Goal: Navigation & Orientation: Find specific page/section

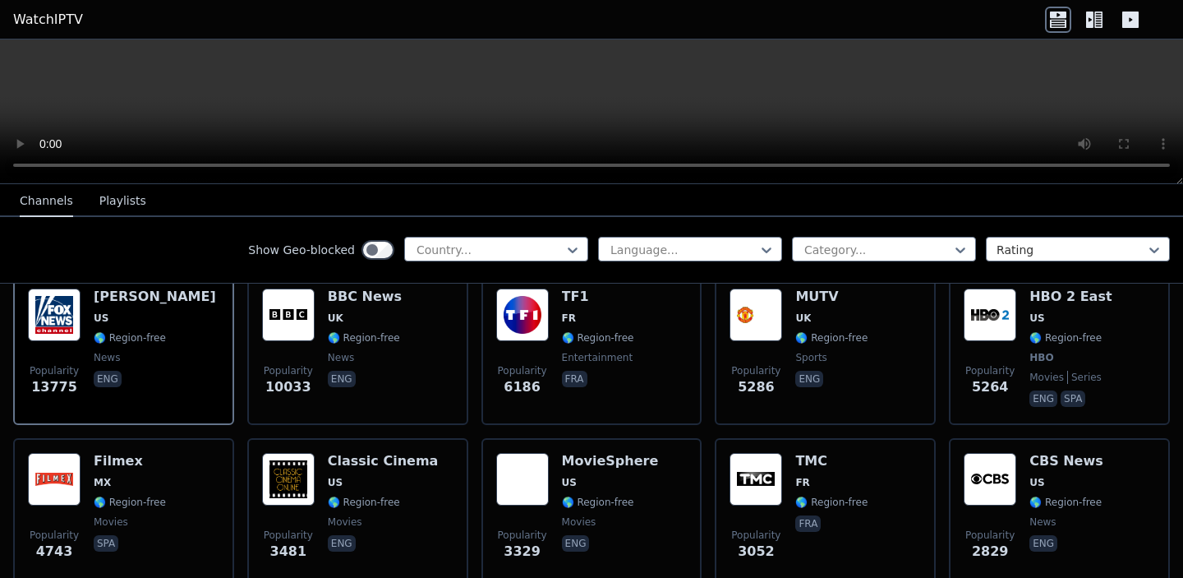
scroll to position [185, 0]
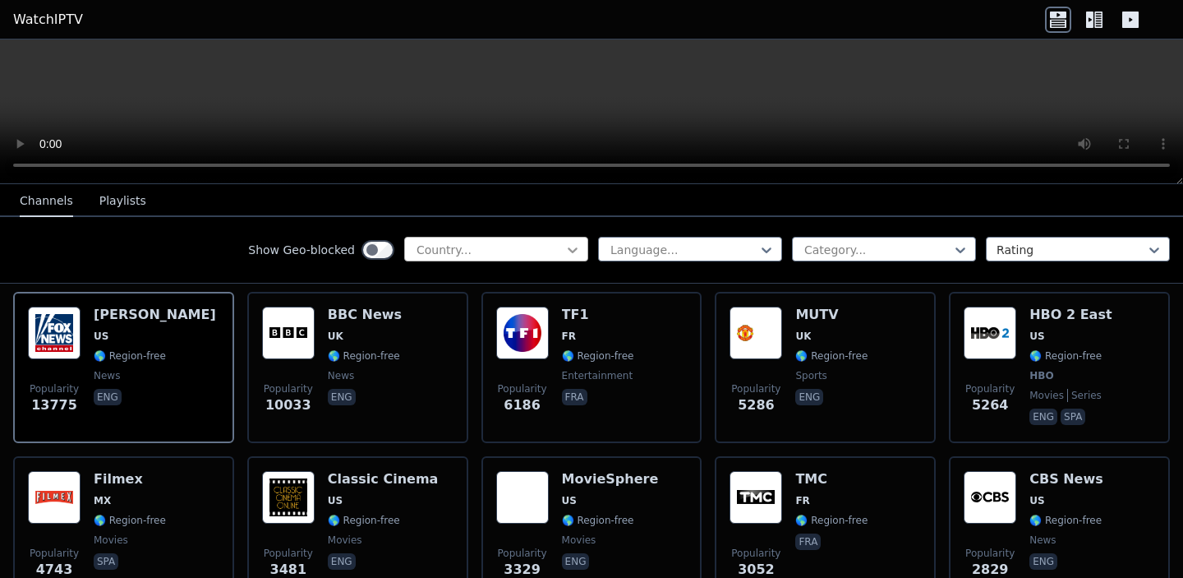
click at [565, 251] on icon at bounding box center [573, 250] width 16 height 16
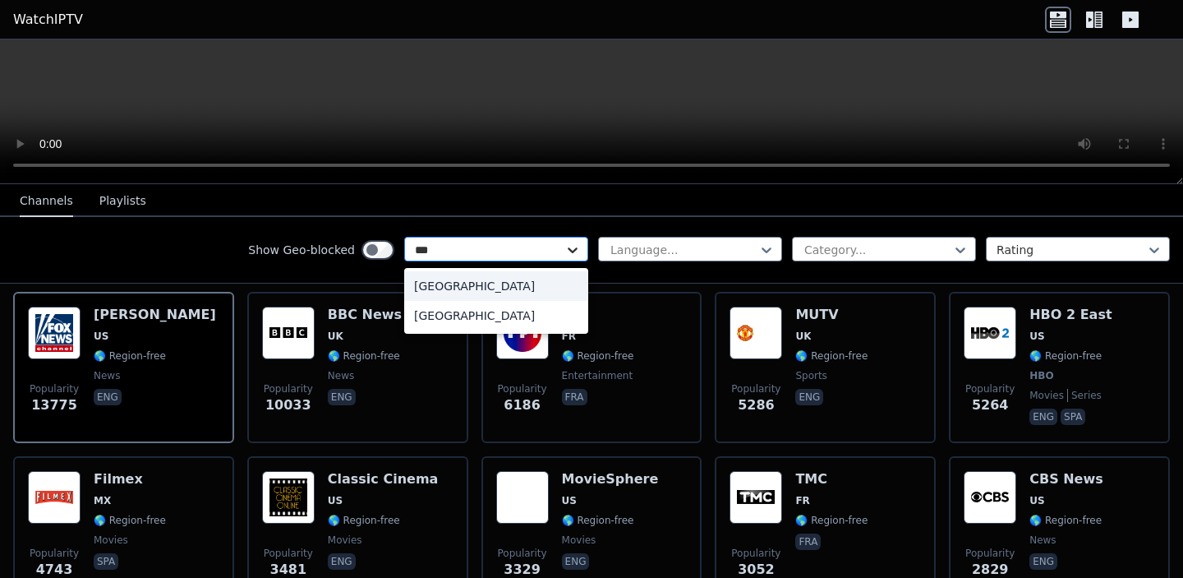
type input "****"
click at [463, 316] on div "[GEOGRAPHIC_DATA]" at bounding box center [496, 316] width 184 height 30
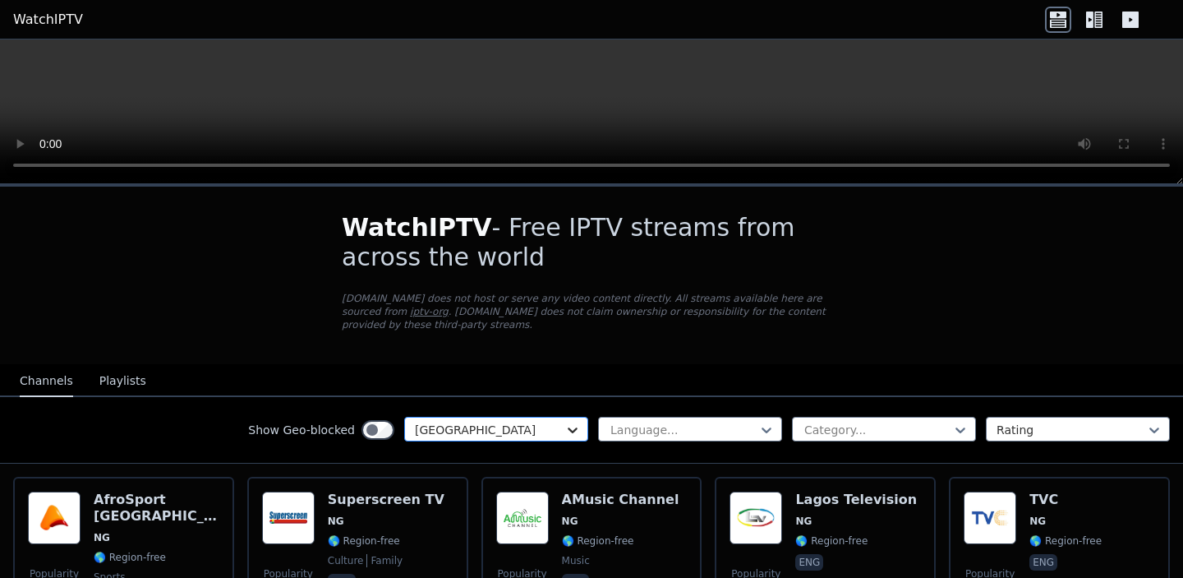
click at [565, 435] on icon at bounding box center [573, 430] width 16 height 16
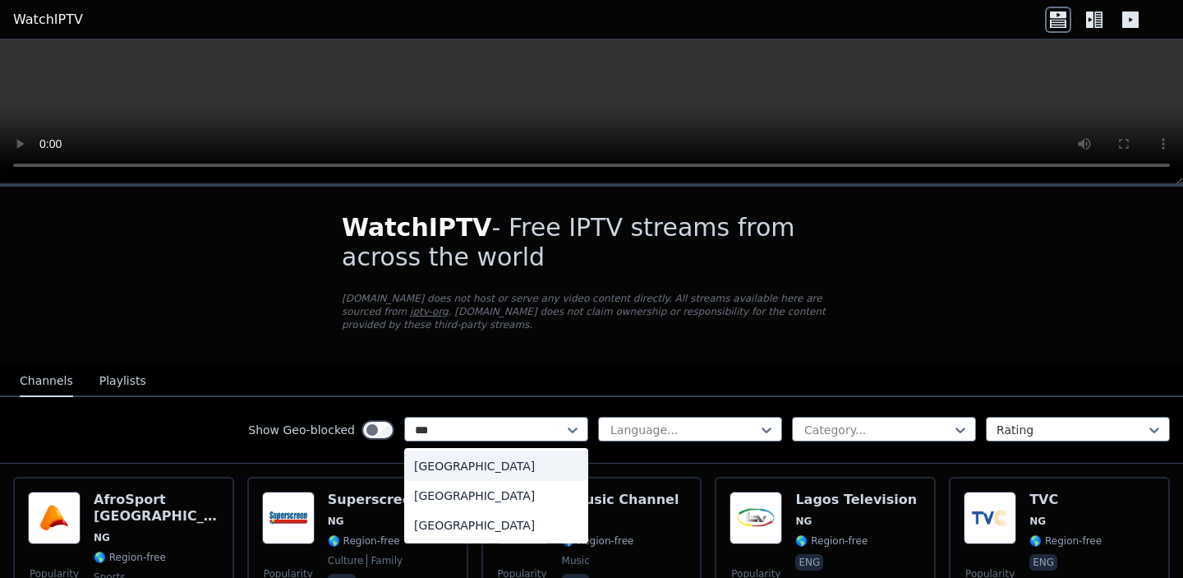
type input "****"
click at [460, 465] on div "[GEOGRAPHIC_DATA]" at bounding box center [496, 466] width 184 height 30
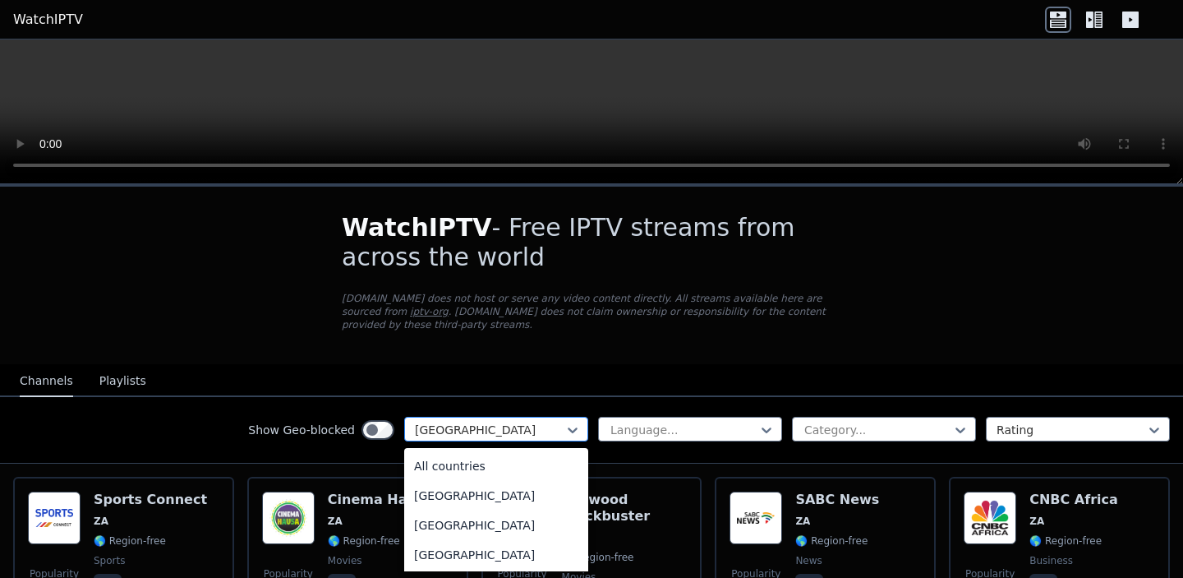
click at [544, 426] on div at bounding box center [490, 430] width 150 height 16
click at [496, 460] on div "All countries" at bounding box center [496, 466] width 184 height 30
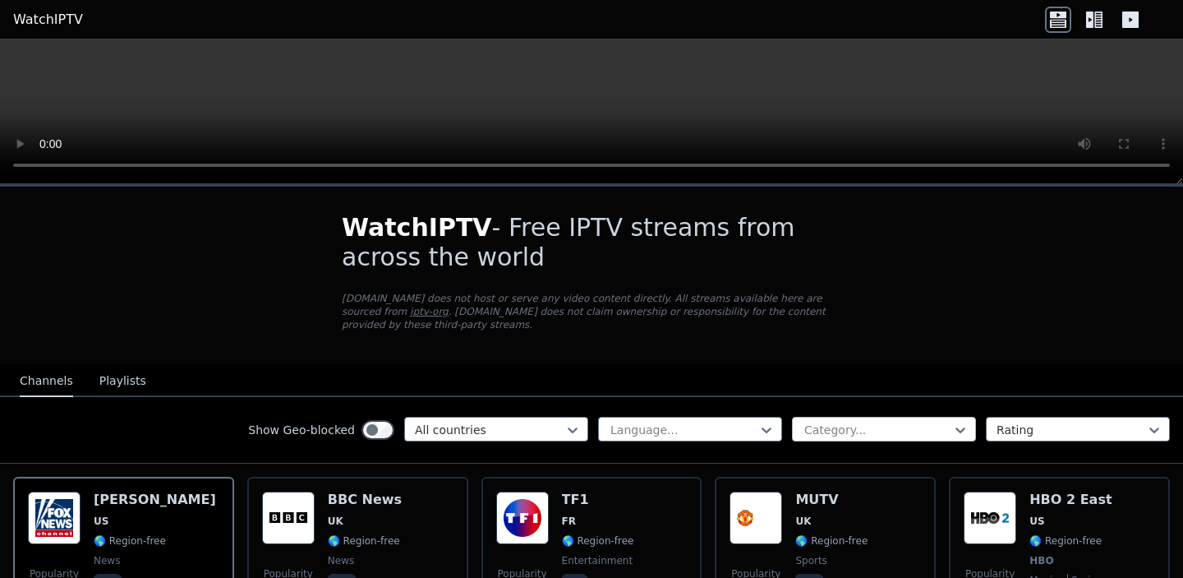
click at [958, 429] on div "Category..." at bounding box center [884, 429] width 184 height 25
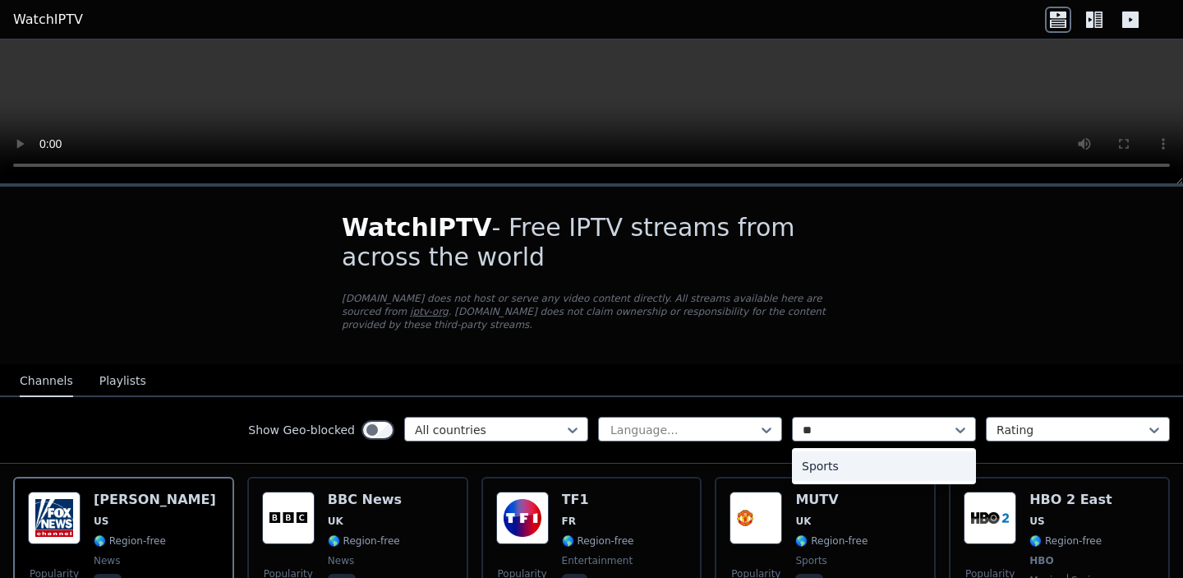
type input "***"
click at [835, 463] on div "Sports" at bounding box center [884, 466] width 184 height 30
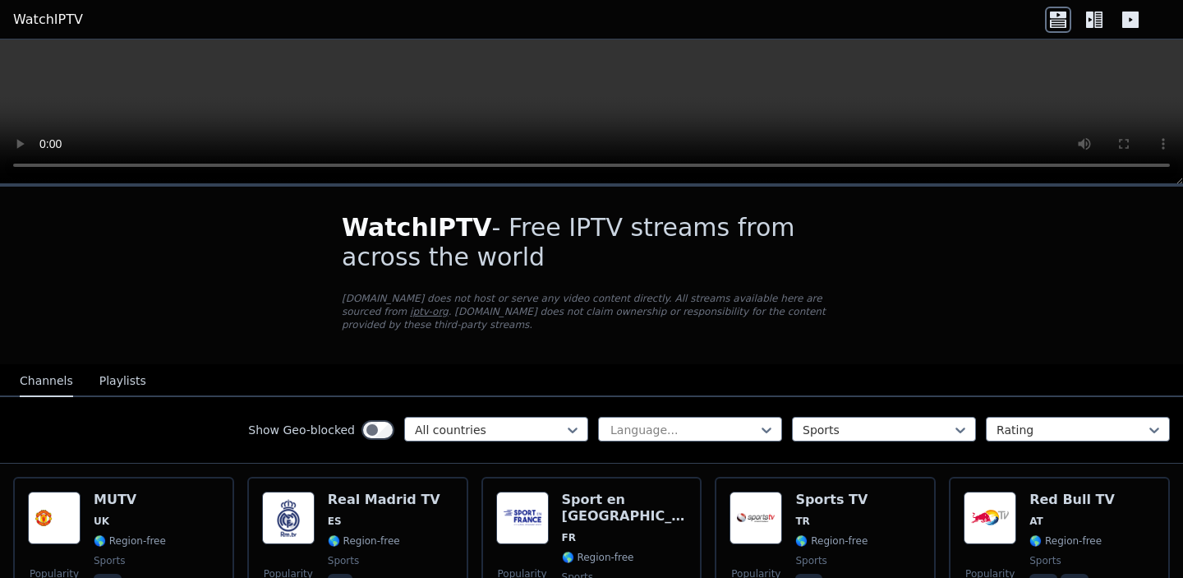
click at [103, 379] on button "Playlists" at bounding box center [122, 381] width 47 height 31
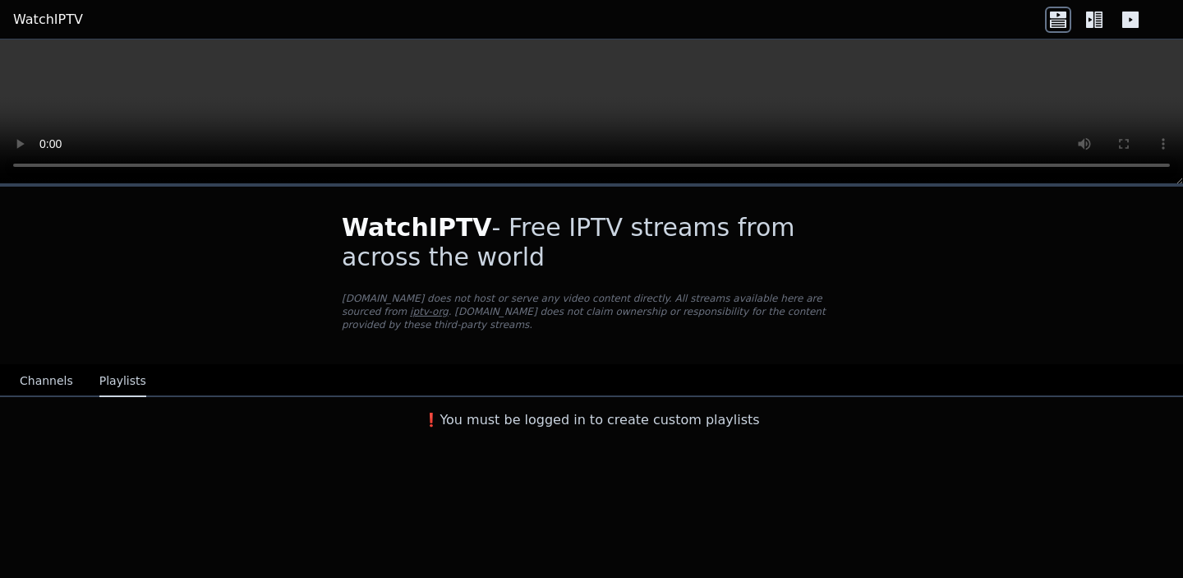
click at [47, 385] on button "Channels" at bounding box center [46, 381] width 53 height 31
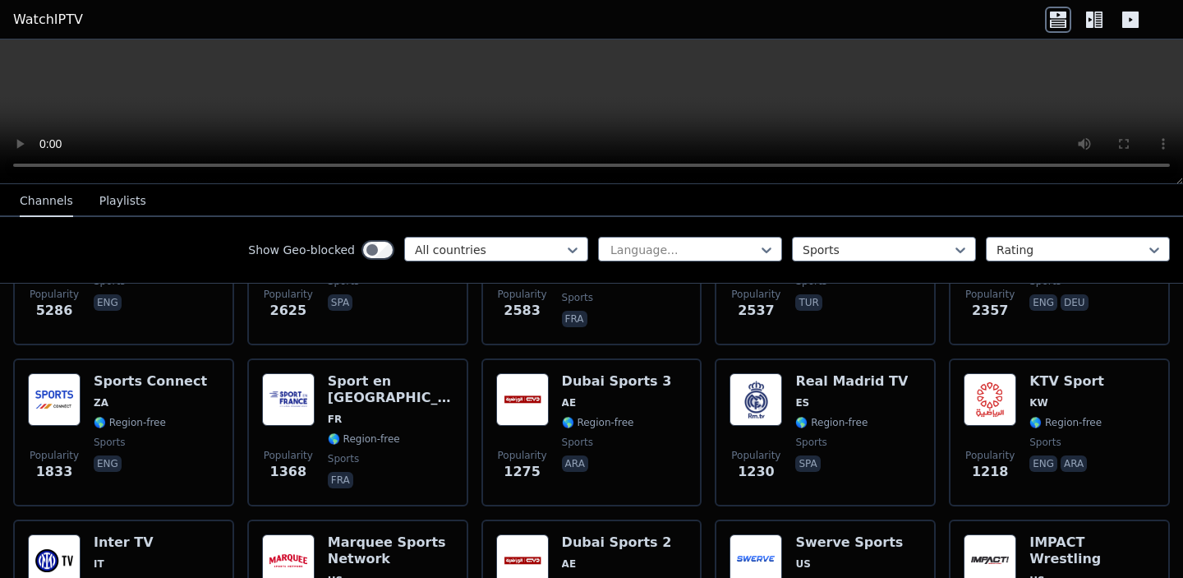
scroll to position [302, 0]
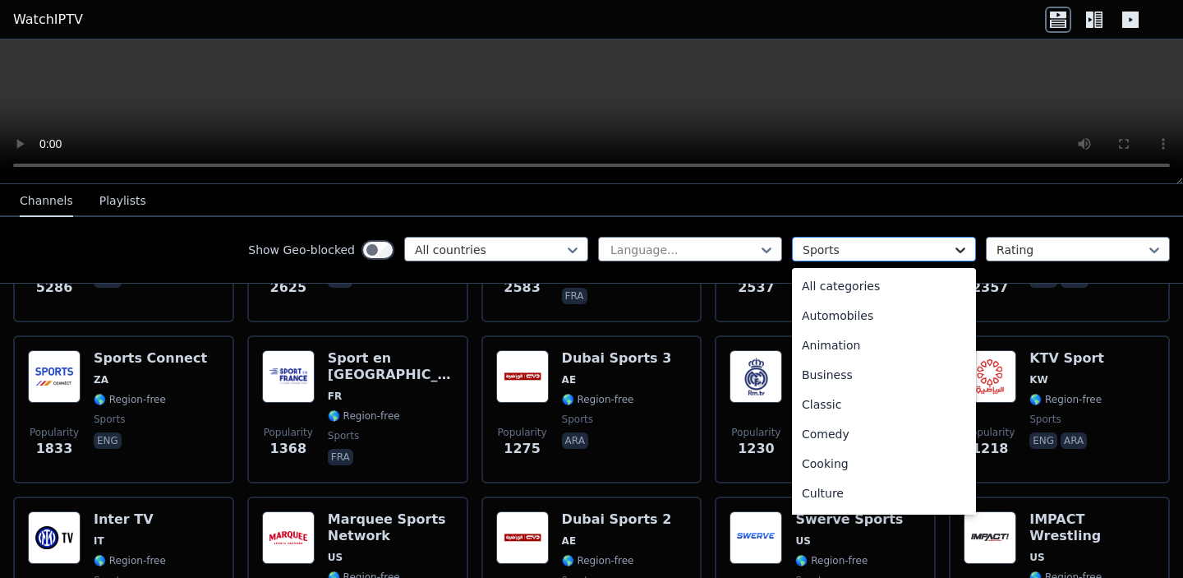
click at [956, 248] on icon at bounding box center [960, 250] width 16 height 16
